Goal: Navigation & Orientation: Find specific page/section

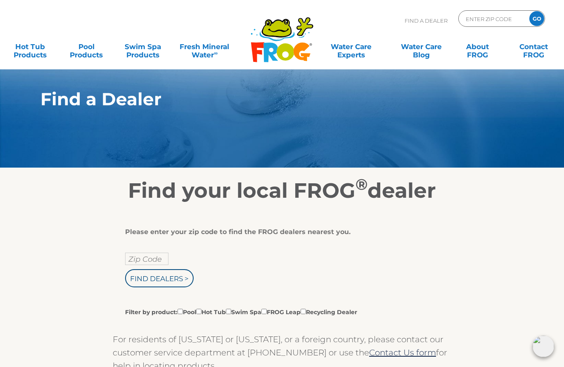
click at [145, 261] on input "Zip Code" at bounding box center [146, 259] width 43 height 12
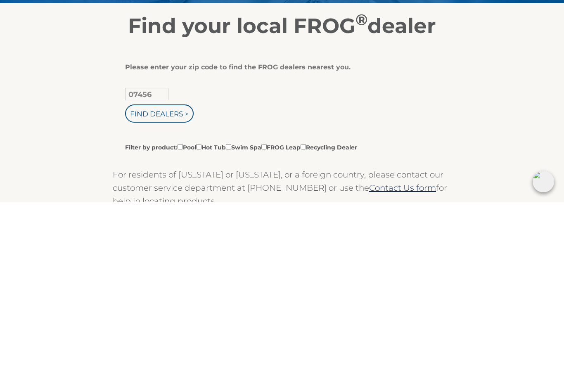
type input "07456"
click at [171, 269] on input "Find Dealers >" at bounding box center [159, 278] width 69 height 18
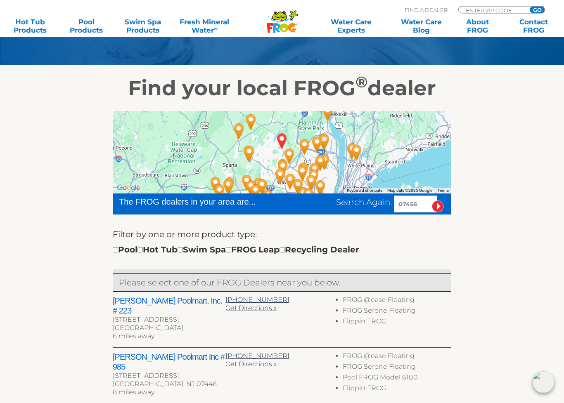
scroll to position [103, 0]
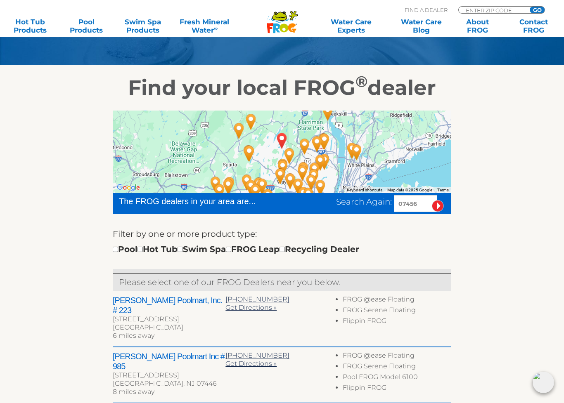
click at [158, 249] on div "Pool Hot Tub Swim Spa FROG Leap Recycling Dealer" at bounding box center [236, 249] width 247 height 13
click at [143, 248] on input "checkbox" at bounding box center [140, 249] width 5 height 5
checkbox input "true"
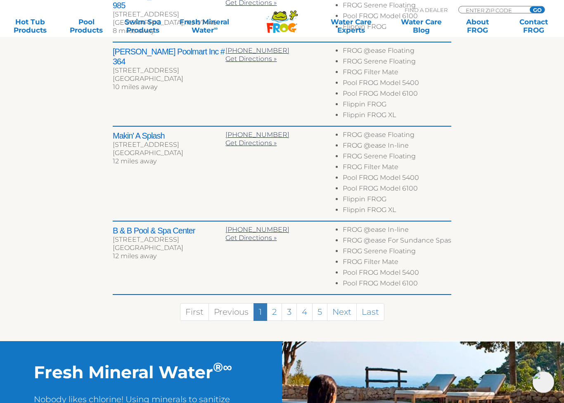
scroll to position [465, 0]
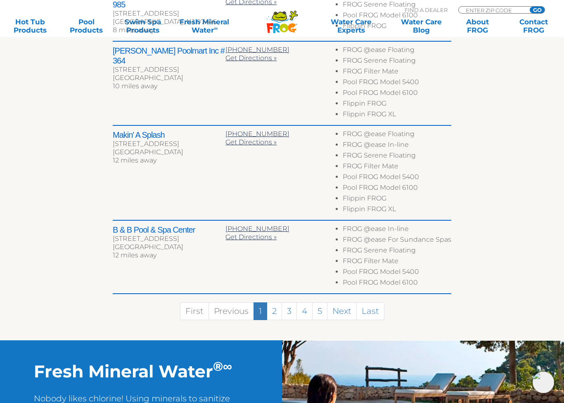
click at [269, 303] on link "2" at bounding box center [274, 312] width 15 height 18
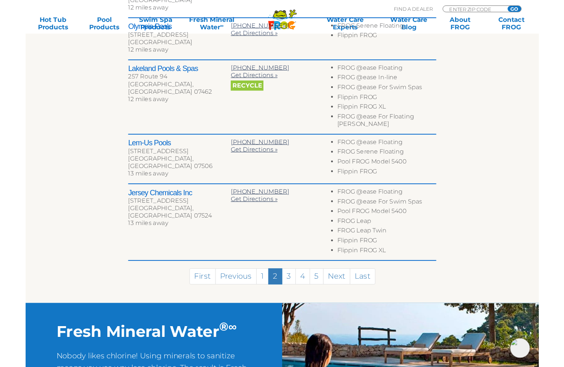
scroll to position [438, 0]
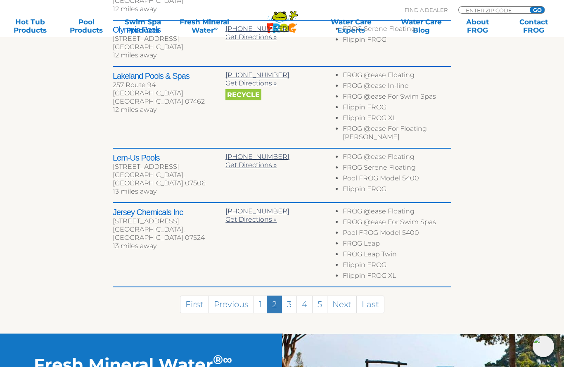
click at [188, 296] on link "First" at bounding box center [194, 305] width 29 height 18
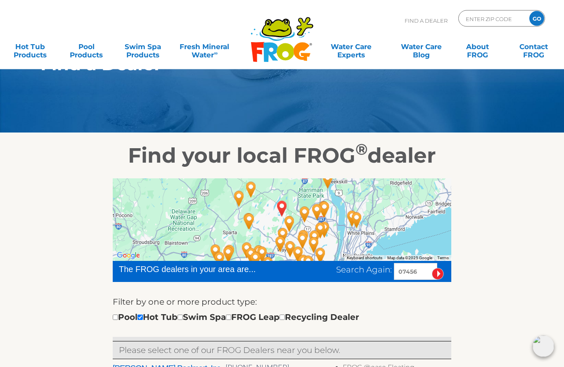
scroll to position [0, 0]
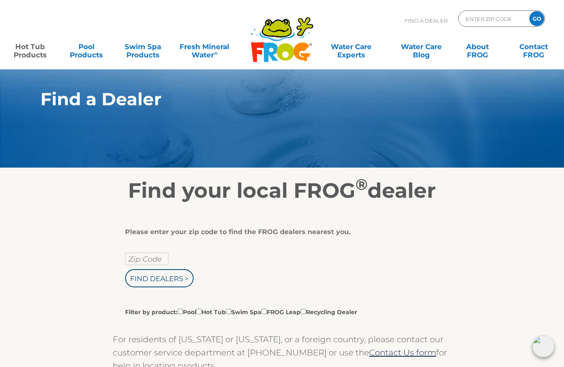
click at [26, 54] on link "Hot Tub Products" at bounding box center [30, 46] width 44 height 17
